Goal: Information Seeking & Learning: Find specific fact

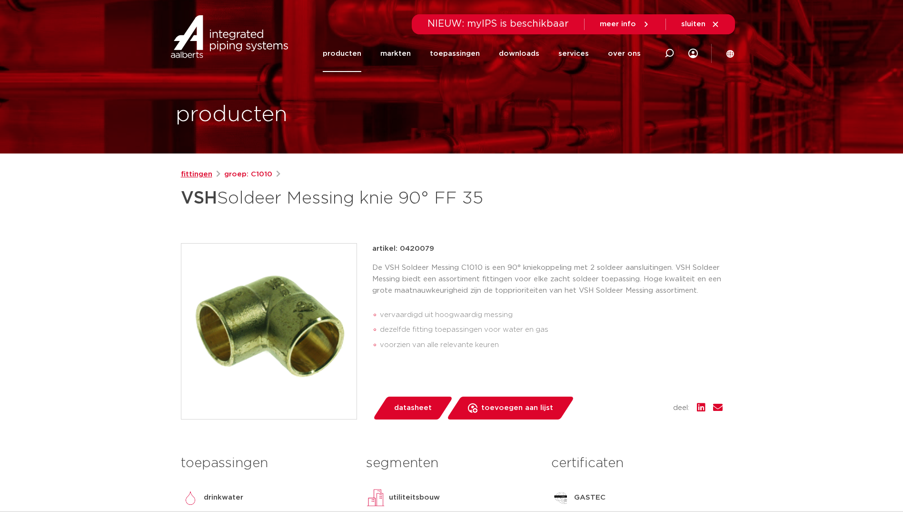
click at [209, 172] on link "fittingen" at bounding box center [196, 174] width 31 height 11
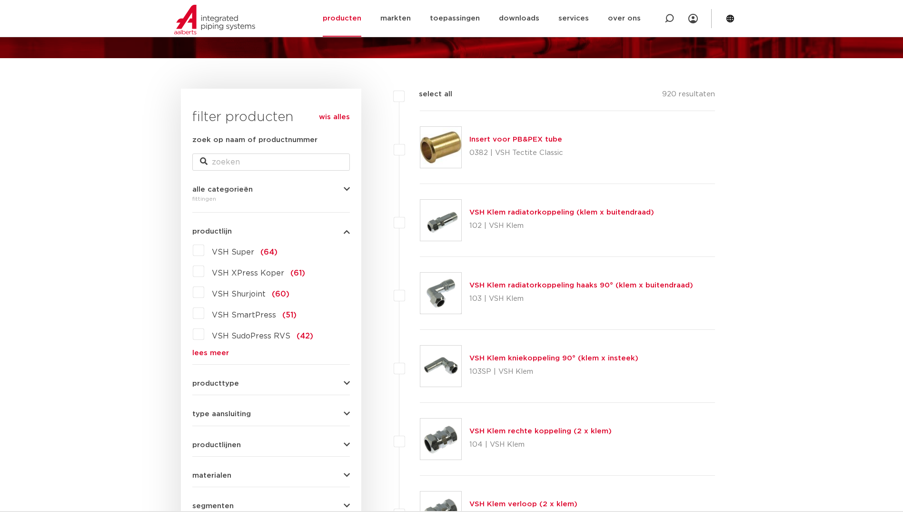
click at [214, 354] on link "lees meer" at bounding box center [271, 352] width 158 height 7
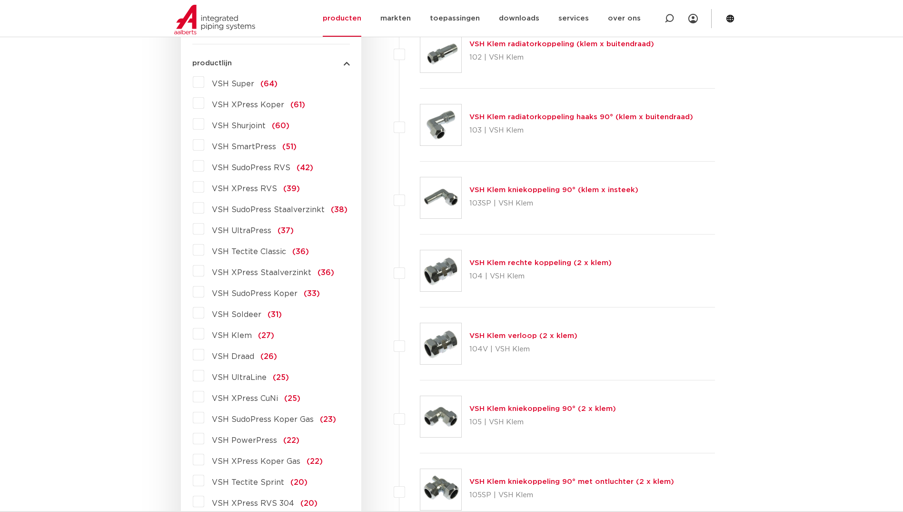
scroll to position [286, 0]
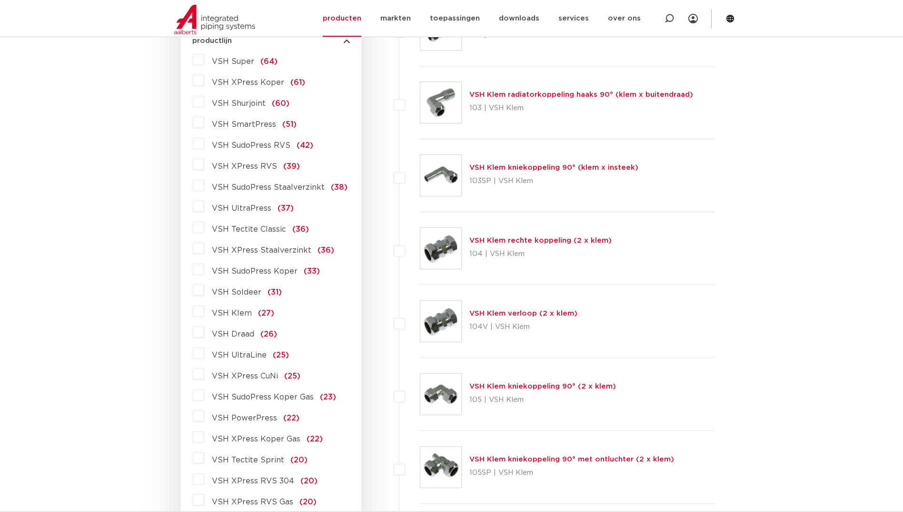
click at [204, 293] on label "VSH Soldeer (31)" at bounding box center [243, 289] width 78 height 15
click at [0, 0] on input "VSH Soldeer (31)" at bounding box center [0, 0] width 0 height 0
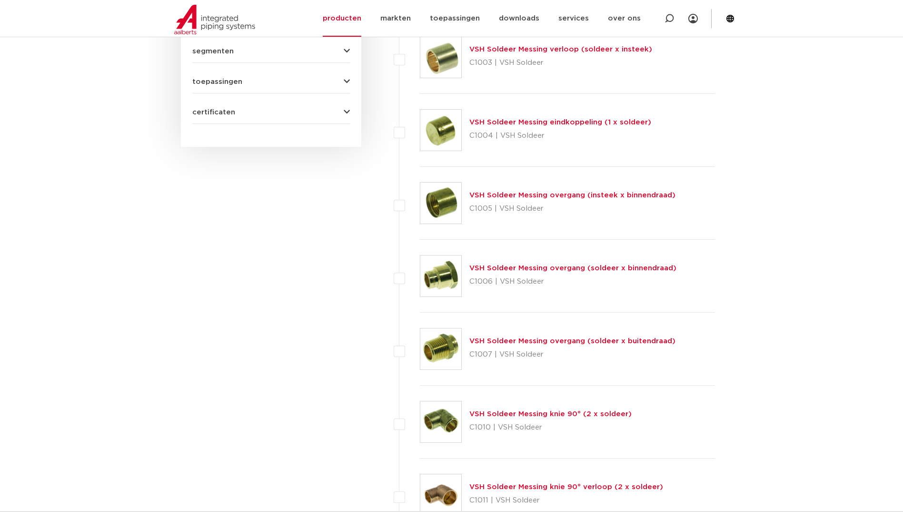
scroll to position [572, 0]
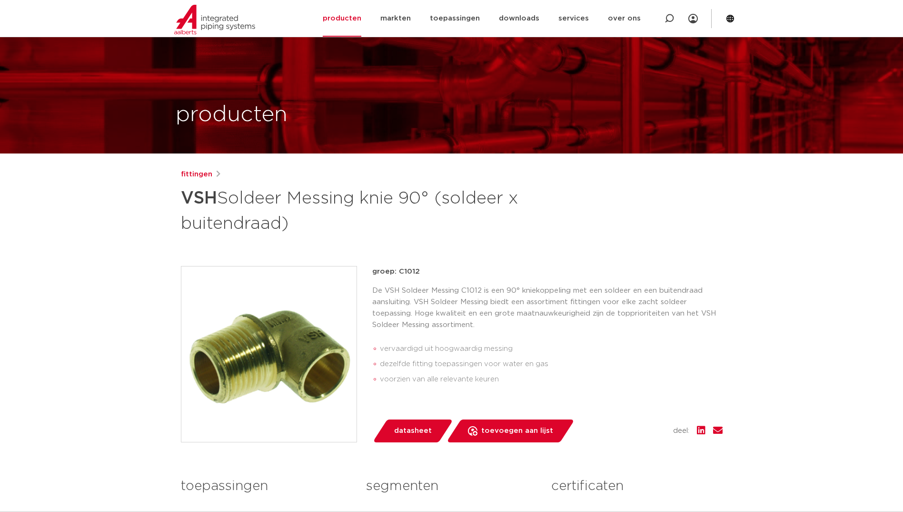
scroll to position [48, 0]
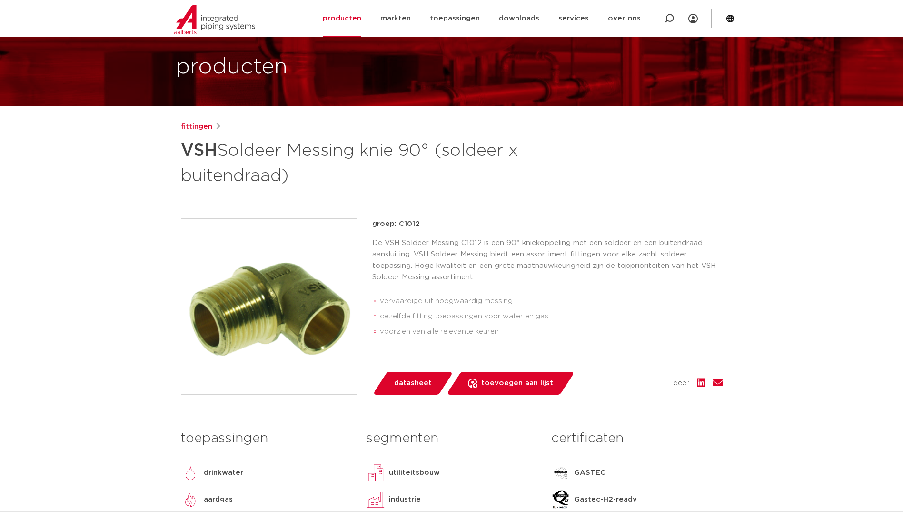
drag, startPoint x: 399, startPoint y: 222, endPoint x: 418, endPoint y: 222, distance: 19.1
click at [418, 222] on p "groep: C1012" at bounding box center [547, 223] width 351 height 11
drag, startPoint x: 418, startPoint y: 222, endPoint x: 405, endPoint y: 223, distance: 12.9
copy p "C1012"
